Goal: Task Accomplishment & Management: Manage account settings

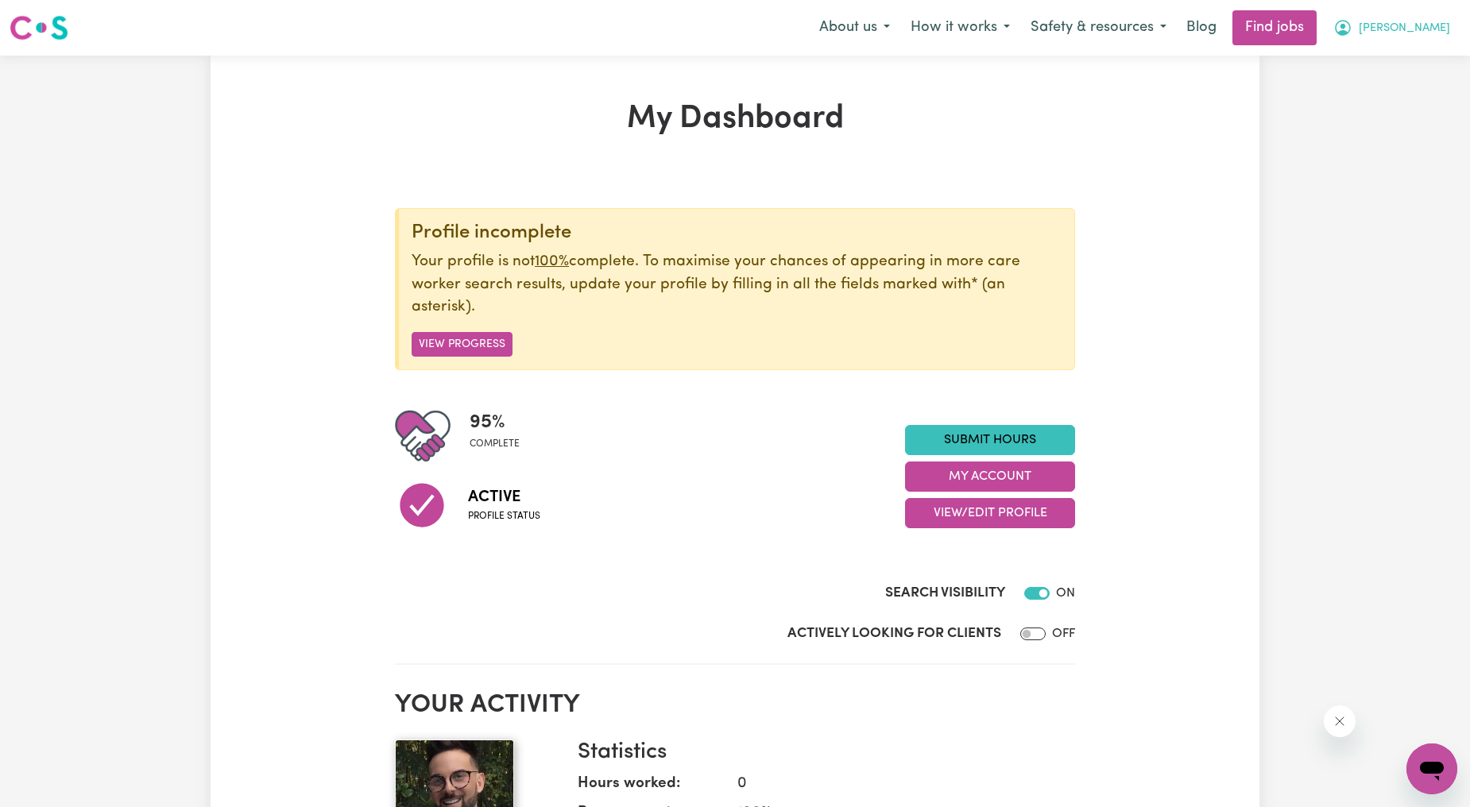
click at [1404, 29] on button "[PERSON_NAME]" at bounding box center [1391, 27] width 137 height 33
click at [1399, 56] on link "My Account" at bounding box center [1397, 62] width 126 height 30
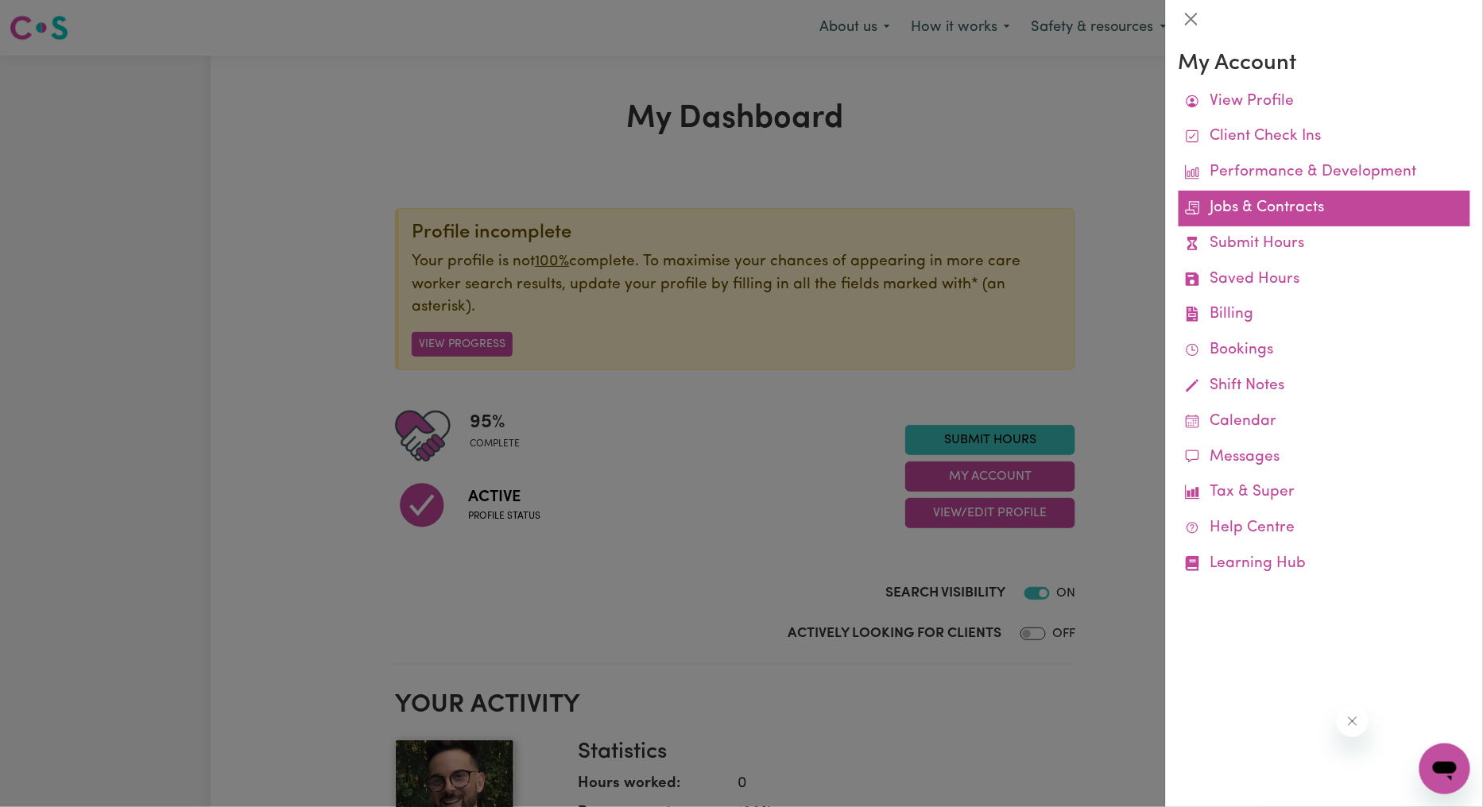
click at [1257, 219] on link "Jobs & Contracts" at bounding box center [1324, 209] width 292 height 36
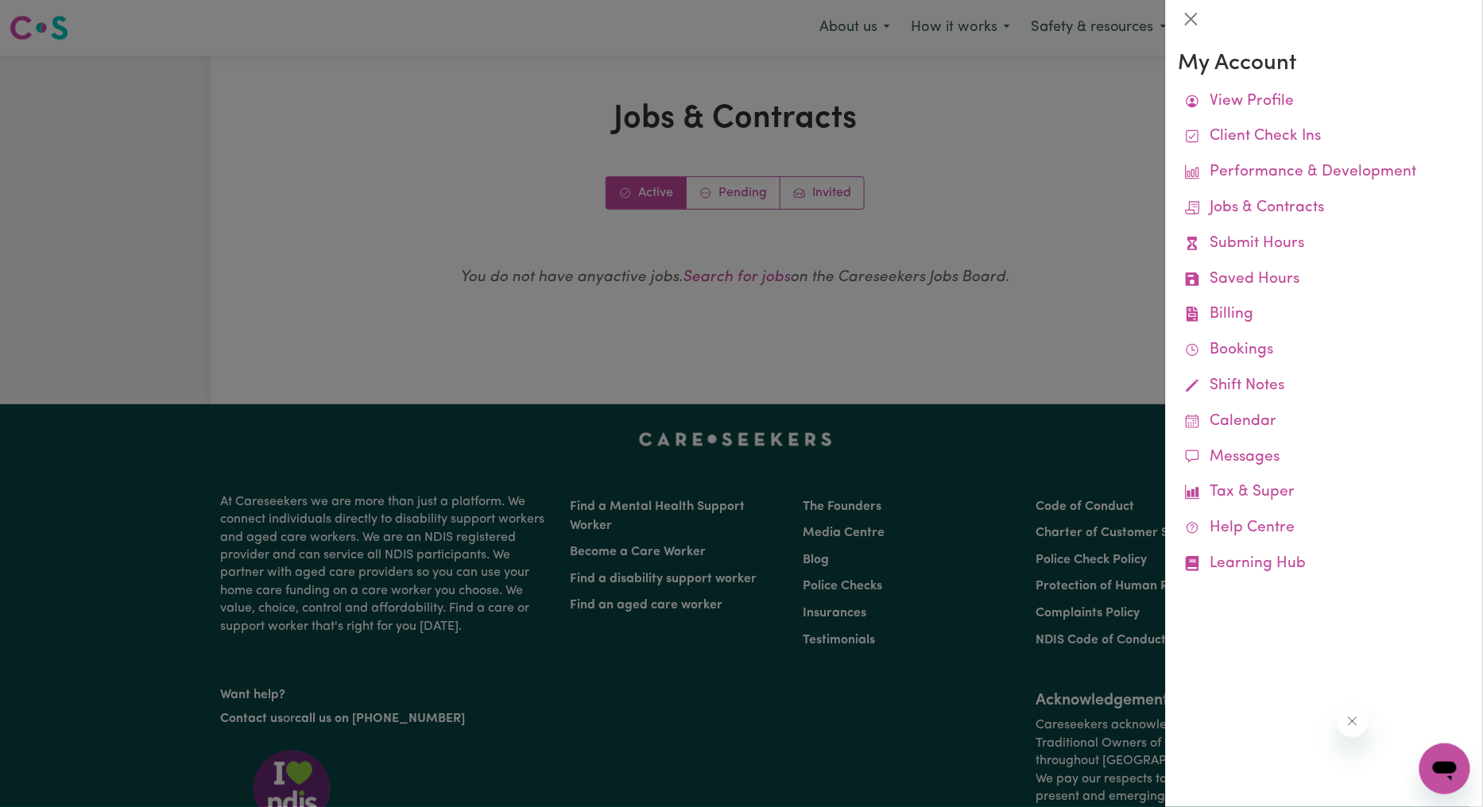
click at [722, 192] on div at bounding box center [741, 403] width 1483 height 807
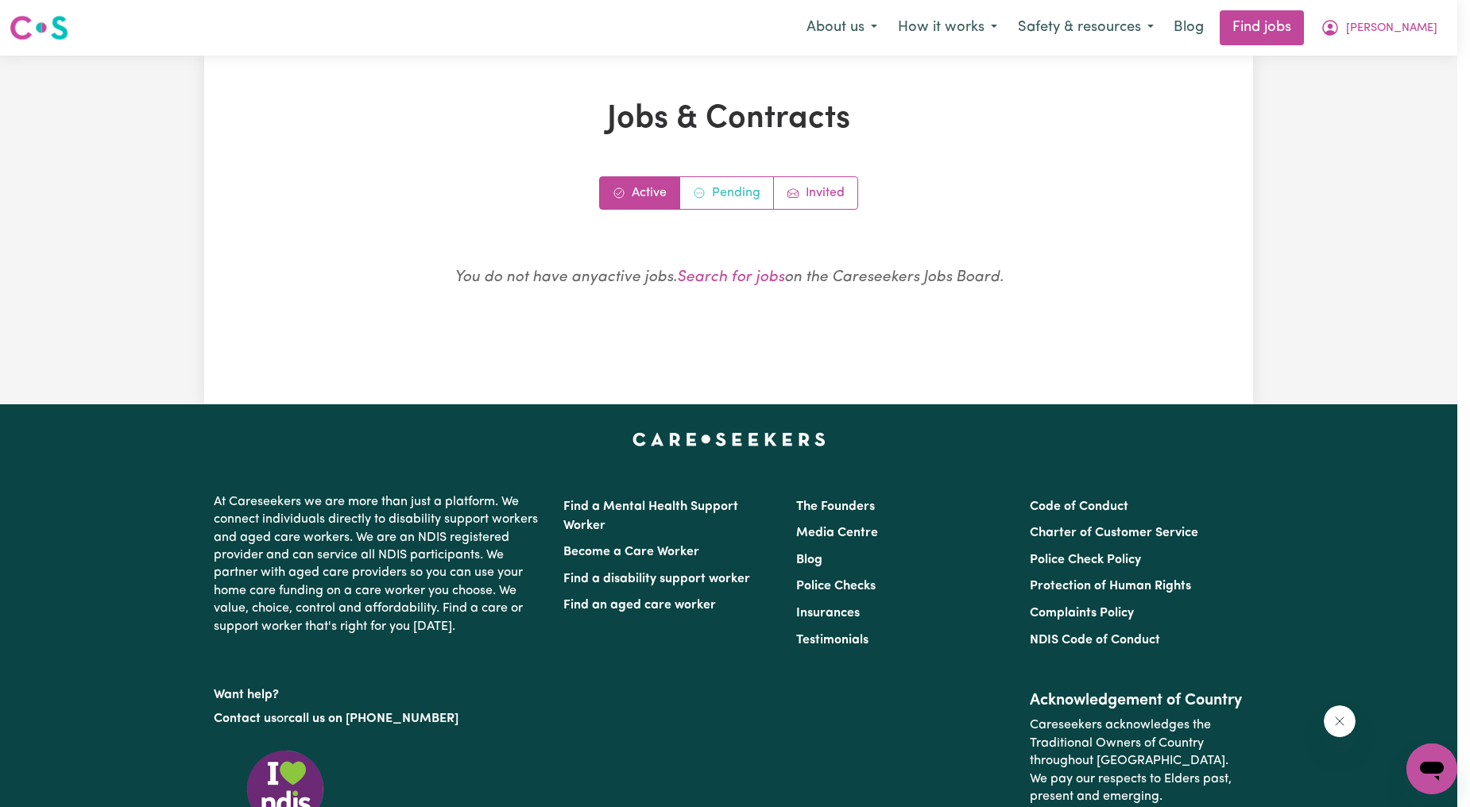
click at [722, 192] on link "Pending" at bounding box center [727, 193] width 94 height 32
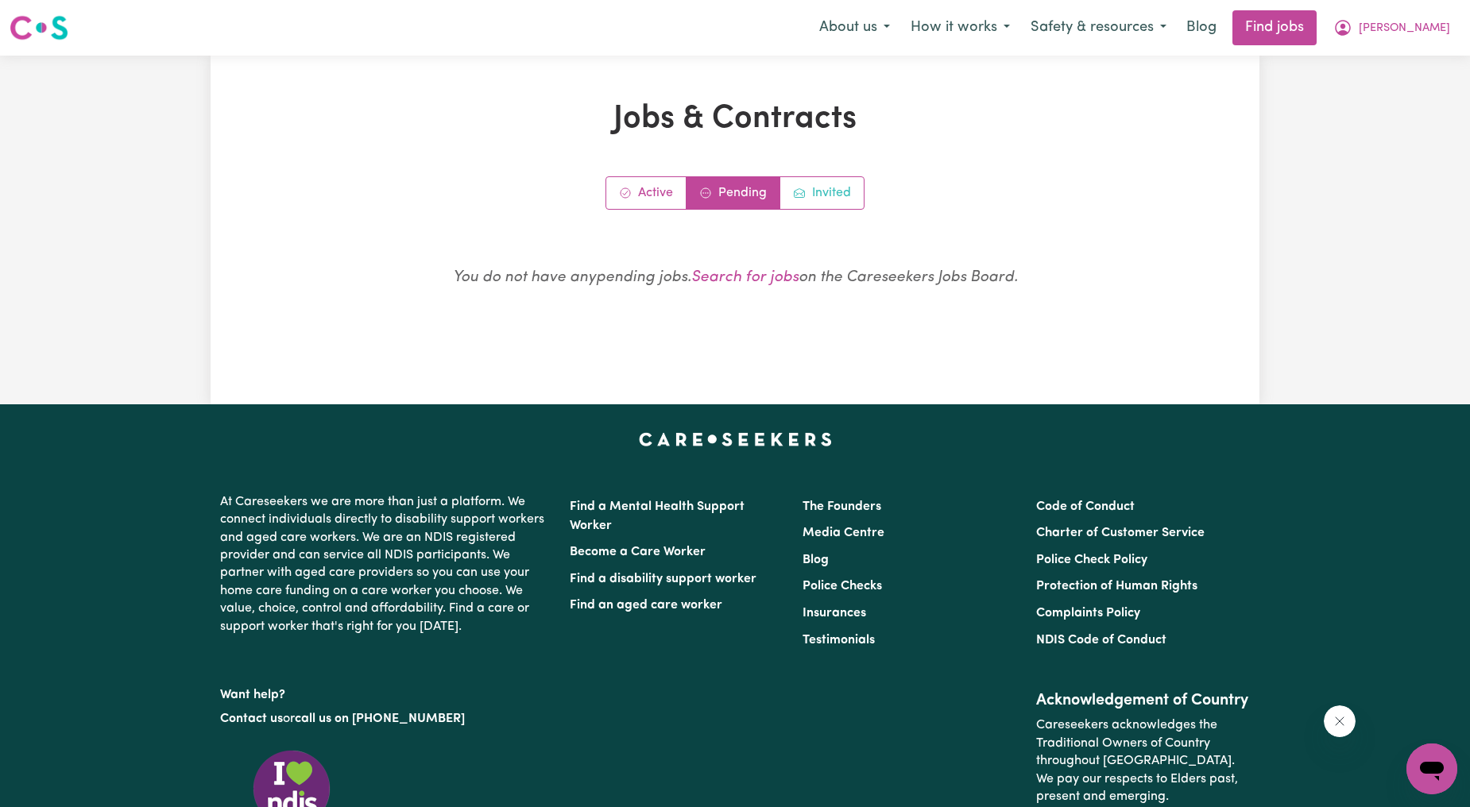
click at [861, 207] on link "Invited" at bounding box center [821, 193] width 83 height 32
click at [745, 201] on link "Pending" at bounding box center [734, 193] width 94 height 32
click at [621, 197] on icon "Active jobs" at bounding box center [625, 193] width 13 height 13
click at [1423, 25] on span "[PERSON_NAME]" at bounding box center [1404, 28] width 91 height 17
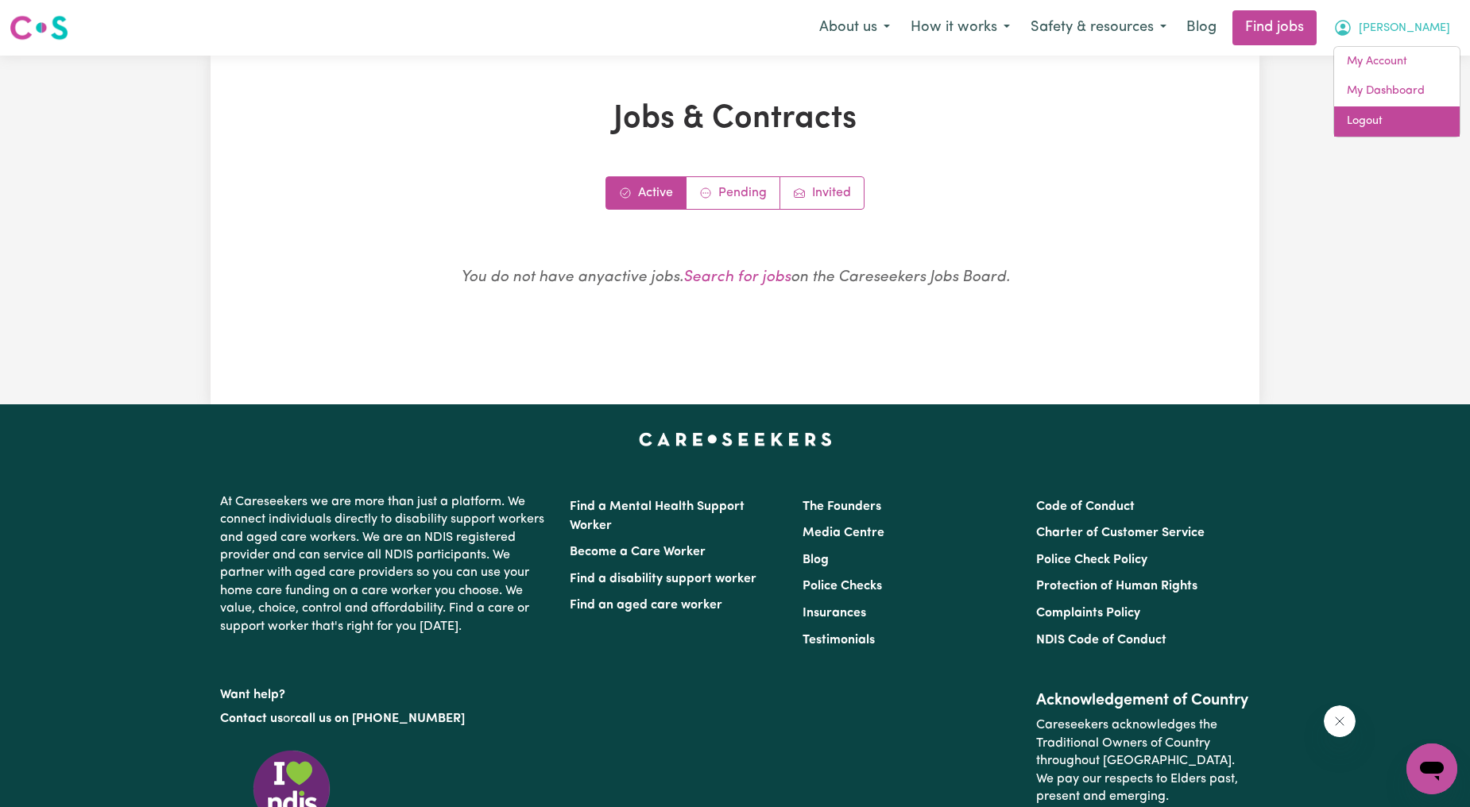
click at [1363, 117] on link "Logout" at bounding box center [1397, 121] width 126 height 30
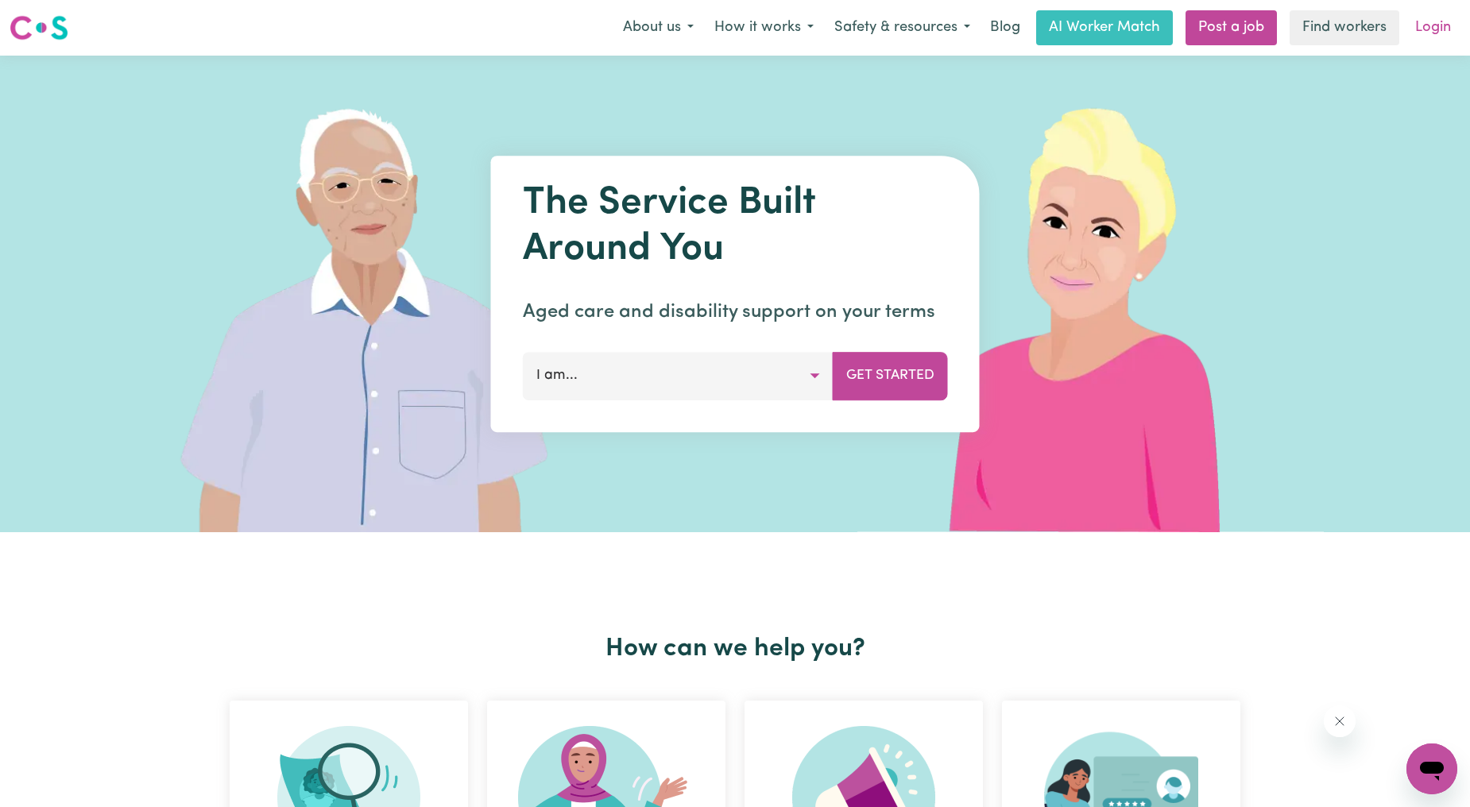
click at [1428, 28] on link "Login" at bounding box center [1433, 27] width 55 height 35
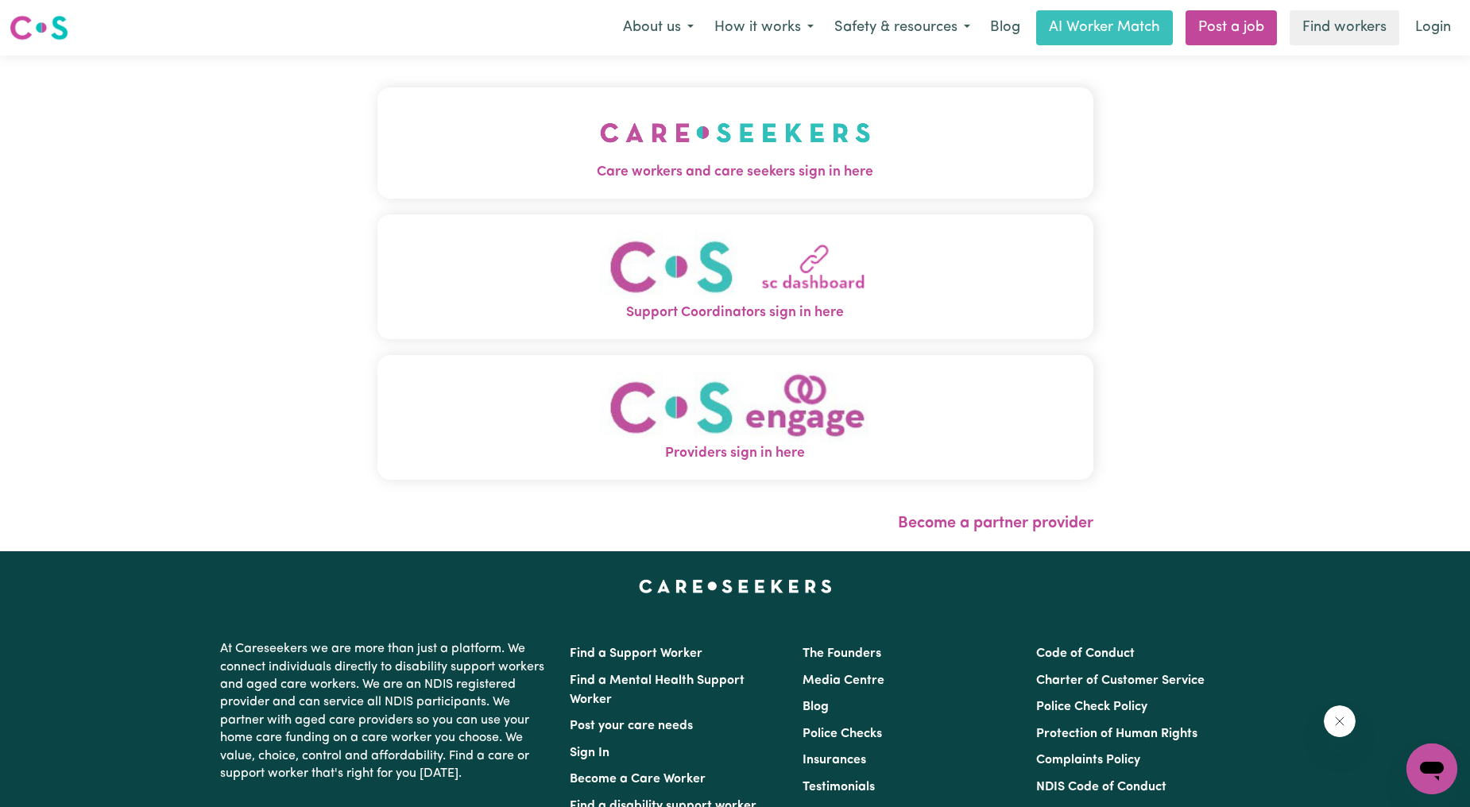
click at [526, 164] on span "Care workers and care seekers sign in here" at bounding box center [735, 172] width 716 height 21
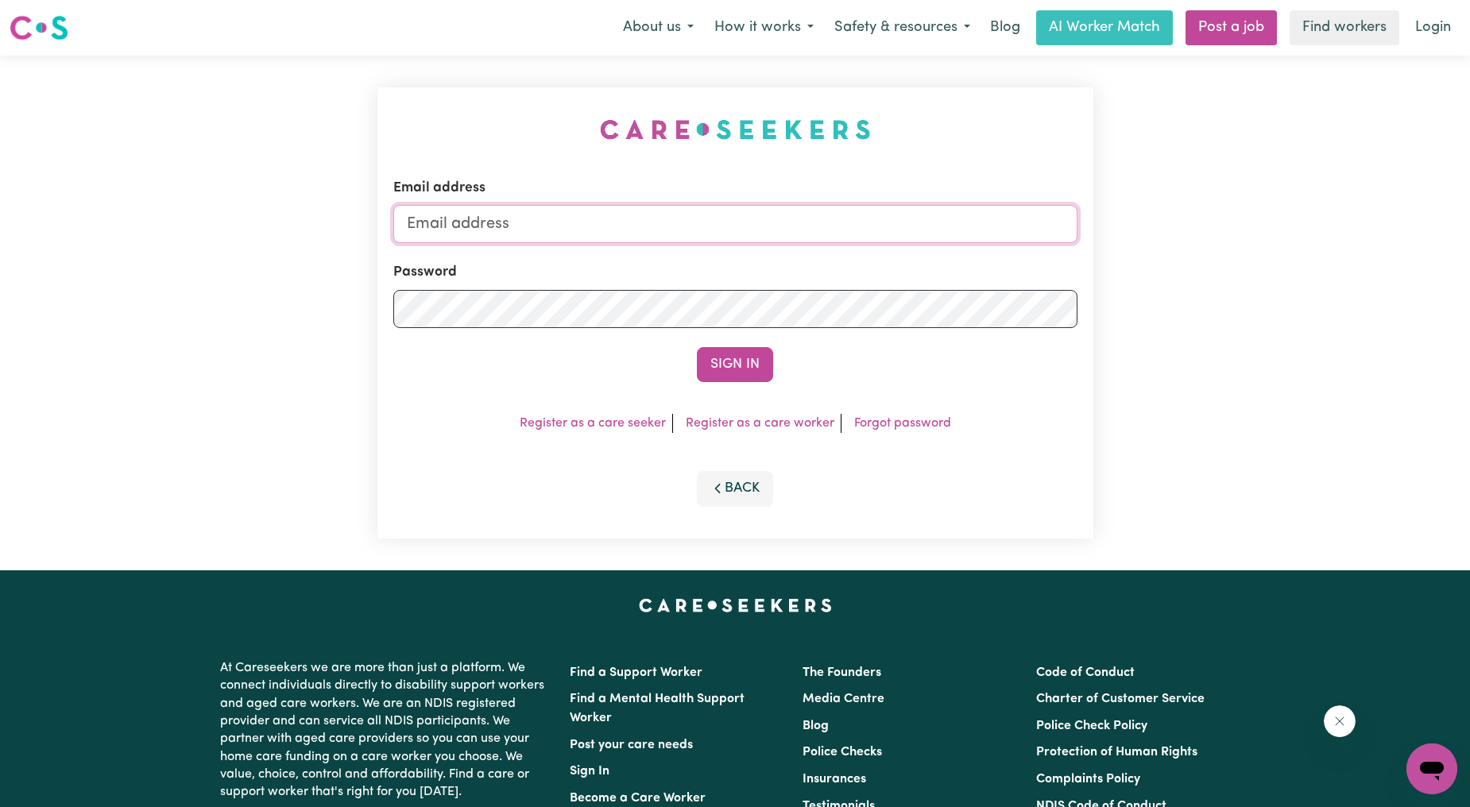
click at [556, 225] on input "Email address" at bounding box center [735, 224] width 684 height 38
drag, startPoint x: 487, startPoint y: 221, endPoint x: 803, endPoint y: 238, distance: 316.0
click at [803, 238] on input "[EMAIL_ADDRESS][PERSON_NAME][DOMAIN_NAME]" at bounding box center [735, 224] width 684 height 38
type input "[EMAIL_ADDRESS][PERSON_NAME][DOMAIN_NAME]"
click at [710, 401] on div "Email address [EMAIL_ADDRESS][PERSON_NAME][DOMAIN_NAME] Password Sign In Regist…" at bounding box center [735, 312] width 716 height 451
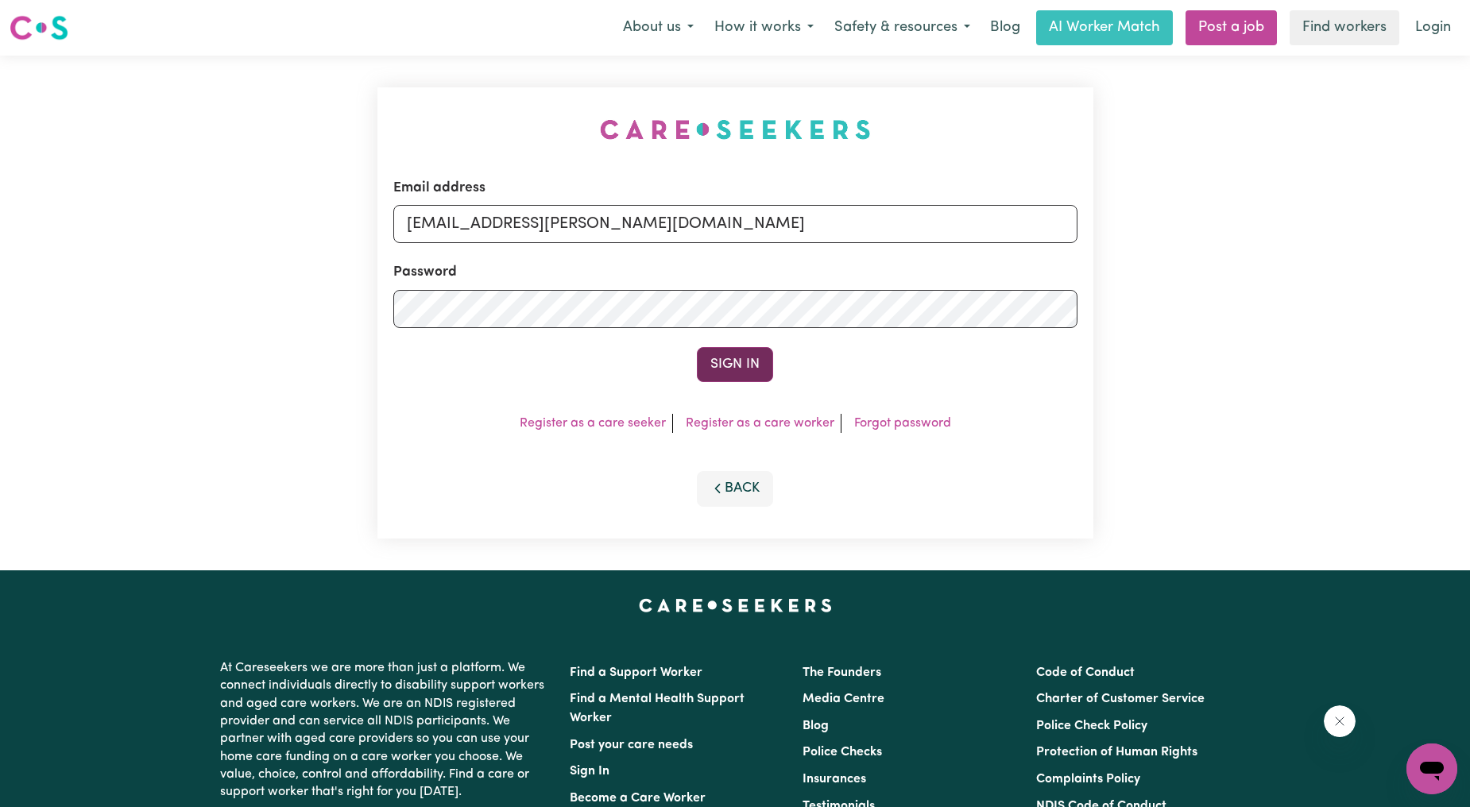
click at [734, 376] on button "Sign In" at bounding box center [735, 364] width 76 height 35
